Goal: Task Accomplishment & Management: Manage account settings

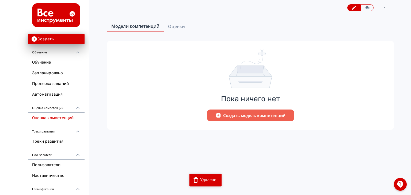
click at [49, 142] on link "Треки развития" at bounding box center [56, 142] width 57 height 11
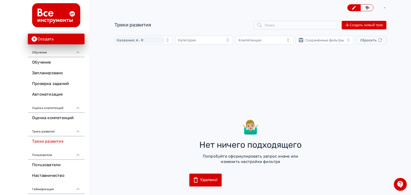
click at [183, 70] on div "🤷🏼‍♂️ [PERSON_NAME] ничего подходящего Попробуйте сформулировать запрос иначе и…" at bounding box center [251, 112] width 272 height 122
click at [44, 119] on link "Оценка компетенций" at bounding box center [56, 118] width 57 height 11
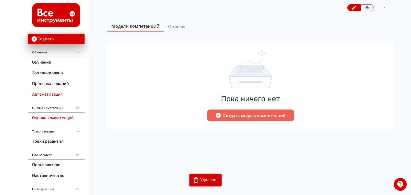
click at [50, 93] on link "Автоматизация" at bounding box center [56, 94] width 57 height 11
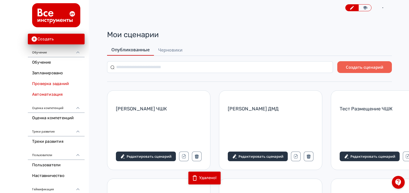
click at [53, 83] on link "Проверка заданий" at bounding box center [56, 84] width 57 height 11
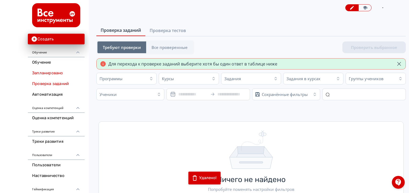
click at [54, 74] on link "Запланировано" at bounding box center [56, 73] width 57 height 11
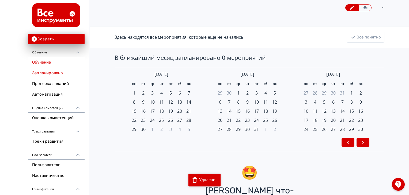
click at [57, 66] on link "Обучение" at bounding box center [56, 62] width 57 height 11
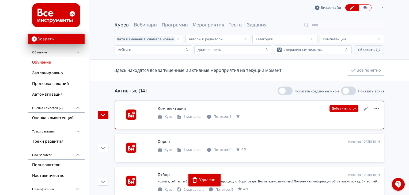
click at [377, 109] on icon at bounding box center [376, 108] width 4 height 1
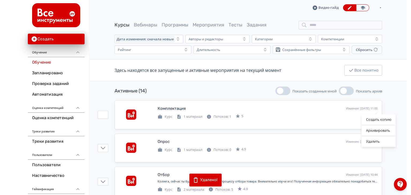
click at [7, 88] on div "Создать копию Архивировать Удалить" at bounding box center [205, 97] width 411 height 195
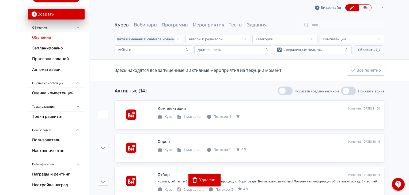
scroll to position [49, 0]
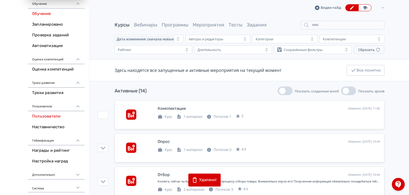
click at [51, 118] on link "Пользователи" at bounding box center [56, 116] width 57 height 11
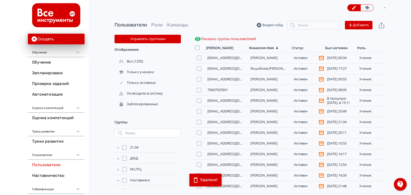
click at [211, 47] on div "[PERSON_NAME]" at bounding box center [219, 48] width 27 height 5
click at [216, 46] on div "[PERSON_NAME]" at bounding box center [219, 48] width 27 height 5
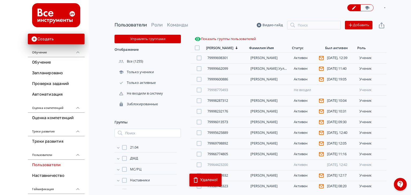
click at [217, 46] on div "[PERSON_NAME]" at bounding box center [219, 48] width 27 height 5
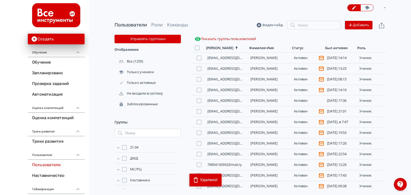
click at [247, 48] on div "Фамилия Имя" at bounding box center [267, 48] width 41 height 5
click at [256, 48] on div "Фамилия Имя" at bounding box center [261, 48] width 25 height 5
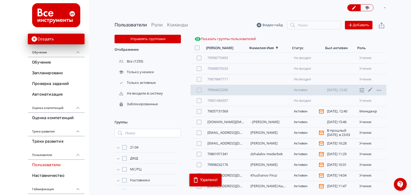
click at [242, 89] on div "79964423200" at bounding box center [225, 90] width 37 height 4
click at [300, 88] on div "Активен" at bounding box center [308, 90] width 28 height 4
click at [361, 92] on icon at bounding box center [361, 90] width 5 height 5
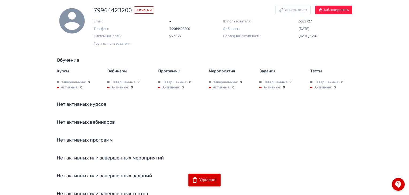
scroll to position [67, 0]
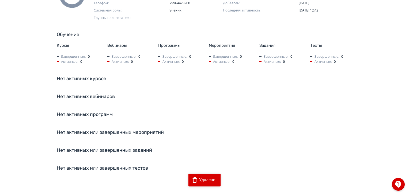
click at [113, 164] on div "79964423200 Активный Скачать отчет Заблокировать Email: – ID пользователя: 6603…" at bounding box center [204, 81] width 321 height 203
drag, startPoint x: 114, startPoint y: 166, endPoint x: 115, endPoint y: 150, distance: 16.1
click at [115, 164] on div "79964423200 Активный Скачать отчет Заблокировать Email: – ID пользователя: 6603…" at bounding box center [204, 81] width 321 height 203
click at [115, 146] on div "79964423200 Активный Скачать отчет Заблокировать Email: – ID пользователя: 6603…" at bounding box center [204, 81] width 321 height 203
drag, startPoint x: 115, startPoint y: 145, endPoint x: 109, endPoint y: 127, distance: 19.3
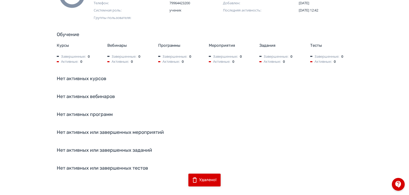
click at [114, 141] on div "79964423200 Активный Скачать отчет Заблокировать Email: – ID пользователя: 6603…" at bounding box center [204, 81] width 321 height 203
drag, startPoint x: 109, startPoint y: 127, endPoint x: 104, endPoint y: 118, distance: 10.1
click at [107, 123] on div "79964423200 Активный Скачать отчет Заблокировать Email: – ID пользователя: 6603…" at bounding box center [204, 81] width 321 height 203
click at [101, 101] on div "79964423200 Активный Скачать отчет Заблокировать Email: – ID пользователя: 6603…" at bounding box center [204, 81] width 321 height 203
click at [95, 75] on div "79964423200 Активный Скачать отчет Заблокировать Email: – ID пользователя: 6603…" at bounding box center [204, 81] width 321 height 203
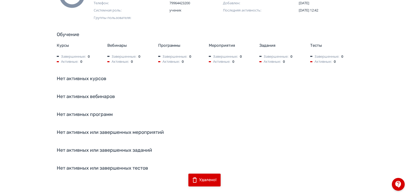
click at [102, 114] on div "Нет активных программ" at bounding box center [205, 114] width 296 height 7
click at [90, 112] on div "Нет активных программ" at bounding box center [205, 114] width 296 height 7
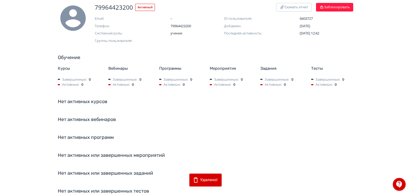
scroll to position [0, 0]
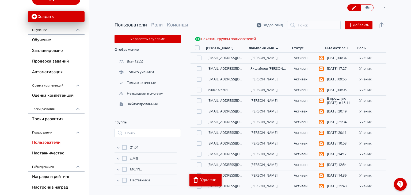
scroll to position [49, 0]
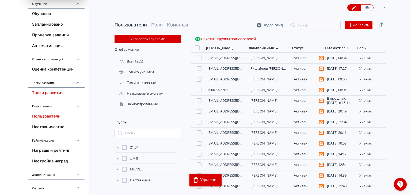
click at [55, 93] on link "Треки развития" at bounding box center [56, 93] width 57 height 11
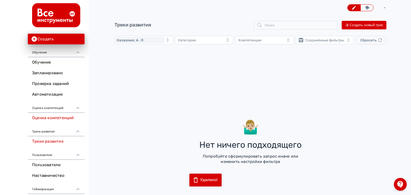
click at [51, 120] on link "Оценка компетенций" at bounding box center [56, 118] width 57 height 11
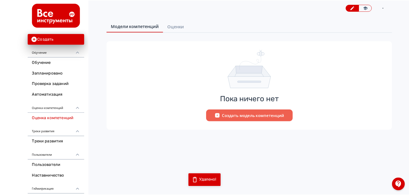
scroll to position [49, 0]
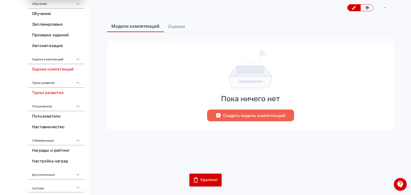
click at [54, 95] on link "Треки развития" at bounding box center [56, 93] width 57 height 11
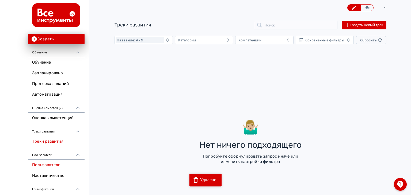
click at [46, 164] on link "Пользователи" at bounding box center [56, 165] width 57 height 11
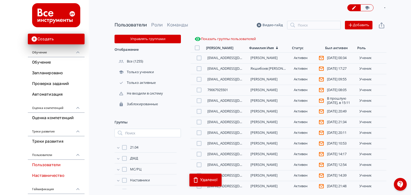
click at [46, 171] on link "Наставничество" at bounding box center [56, 176] width 57 height 11
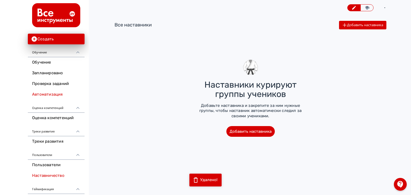
click at [47, 91] on link "Автоматизация" at bounding box center [56, 94] width 57 height 11
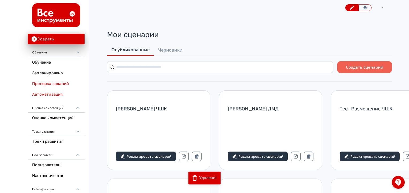
click at [52, 81] on link "Проверка заданий" at bounding box center [56, 84] width 57 height 11
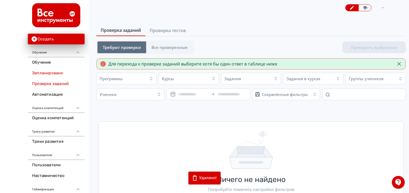
click at [52, 75] on link "Запланировано" at bounding box center [56, 73] width 57 height 11
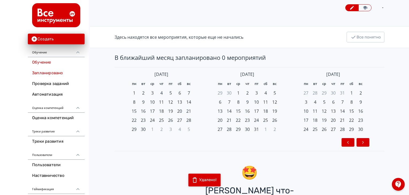
click at [47, 63] on link "Обучение" at bounding box center [56, 62] width 57 height 11
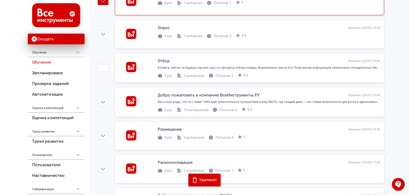
scroll to position [187, 0]
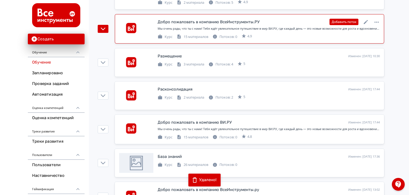
click at [196, 25] on div "Добро пожаловать в компанию ВсеИнструменты.РУ Изменен: [DATE] 10:44 Добавить по…" at bounding box center [269, 21] width 222 height 7
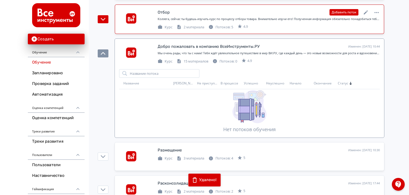
scroll to position [134, 0]
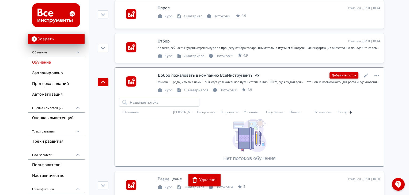
click at [350, 75] on button "Добавить поток" at bounding box center [344, 75] width 29 height 6
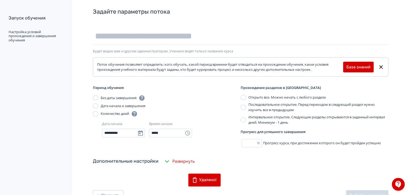
scroll to position [49, 0]
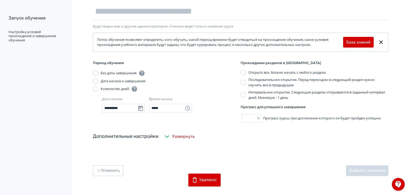
click at [185, 136] on div "**********" at bounding box center [240, 70] width 321 height 174
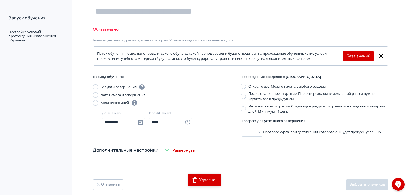
click at [167, 147] on icon "button" at bounding box center [167, 150] width 6 height 6
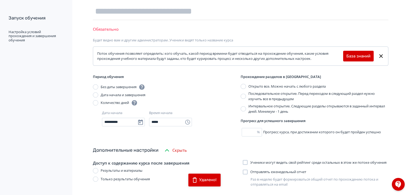
scroll to position [100, 0]
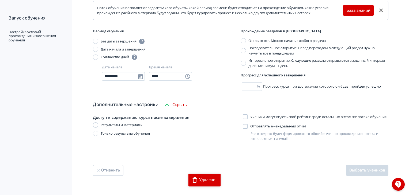
click at [167, 100] on button "Скрыть" at bounding box center [175, 105] width 25 height 11
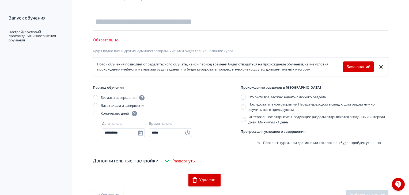
scroll to position [63, 0]
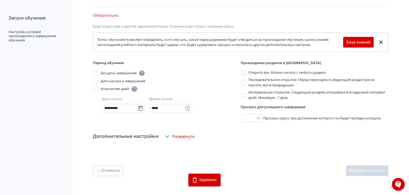
click at [164, 135] on button "Развернуть" at bounding box center [179, 136] width 33 height 11
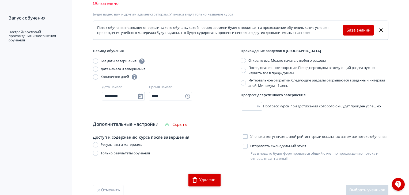
scroll to position [100, 0]
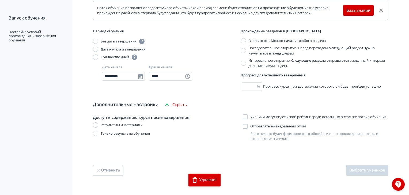
click at [127, 131] on div "Только результаты обучения" at bounding box center [125, 133] width 49 height 5
click at [124, 123] on div "Результаты и материалы" at bounding box center [122, 125] width 42 height 5
click at [245, 117] on label "Ученики могут видеть свой рейтинг среди остальных в этом же потоке обучения" at bounding box center [315, 117] width 144 height 5
click at [244, 126] on div at bounding box center [245, 126] width 5 height 5
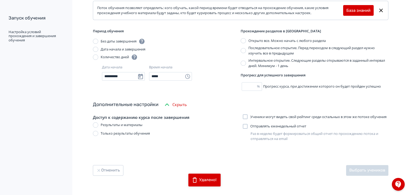
click at [244, 115] on div at bounding box center [245, 117] width 5 height 5
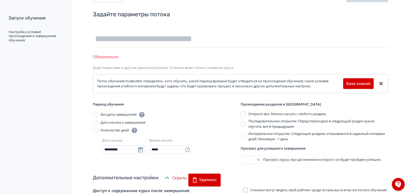
scroll to position [19, 0]
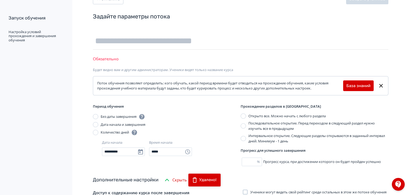
click at [243, 124] on div at bounding box center [243, 126] width 5 height 5
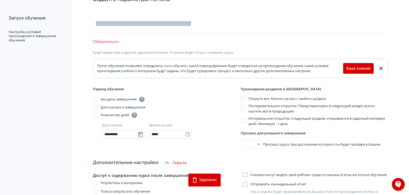
scroll to position [0, 0]
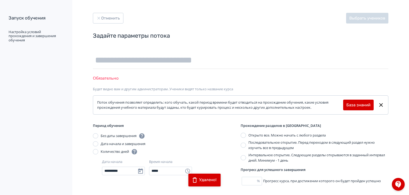
click at [244, 133] on div at bounding box center [243, 135] width 5 height 5
click at [347, 104] on link "База знаний" at bounding box center [358, 105] width 24 height 6
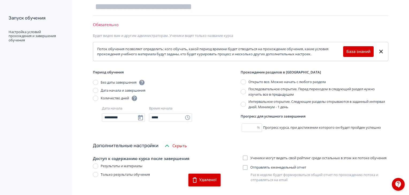
click at [246, 91] on label "Последовательное открытие. Перед переходом в следующий раздел нужно изучить все…" at bounding box center [315, 92] width 148 height 10
click at [243, 82] on div at bounding box center [243, 82] width 5 height 5
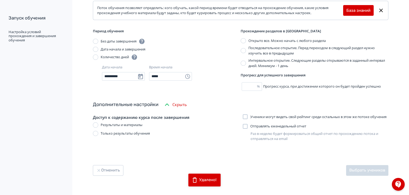
click at [244, 115] on div at bounding box center [245, 117] width 5 height 5
click at [243, 125] on div at bounding box center [245, 126] width 5 height 5
click at [247, 115] on label "Ученики могут видеть свой рейтинг среди остальных в этом же потоке обучения" at bounding box center [315, 117] width 144 height 5
click at [245, 123] on div "Ученики могут видеть свой рейтинг среди остальных в этом же потоке обучения Отп…" at bounding box center [316, 128] width 146 height 27
click at [246, 126] on div at bounding box center [245, 126] width 5 height 5
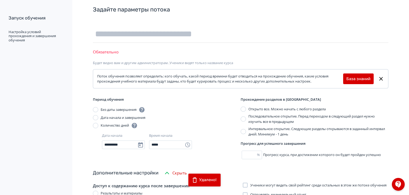
scroll to position [0, 0]
